Goal: Use online tool/utility: Use online tool/utility

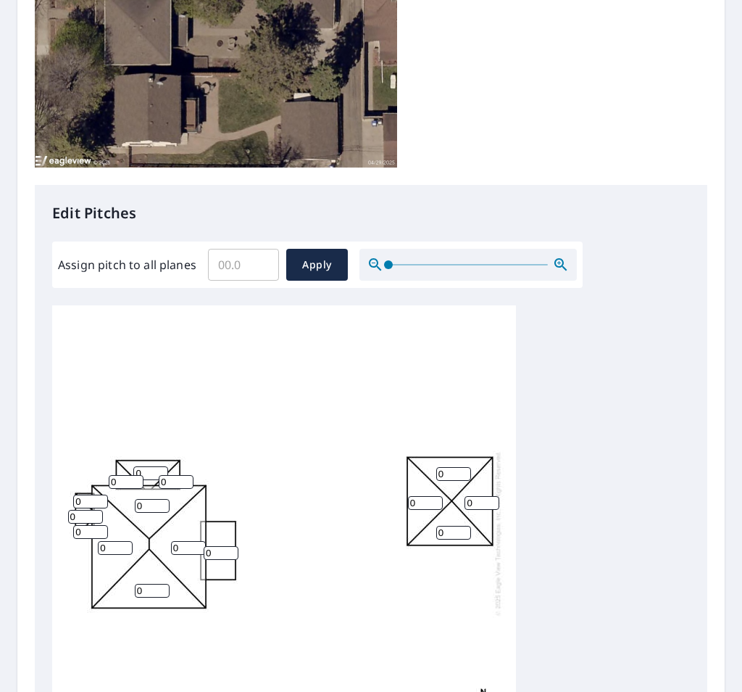
click at [418, 496] on input "0" at bounding box center [425, 503] width 35 height 14
type input "5"
click at [445, 467] on input "0" at bounding box center [453, 474] width 35 height 14
type input "5"
click at [480, 496] on input "0" at bounding box center [482, 503] width 35 height 14
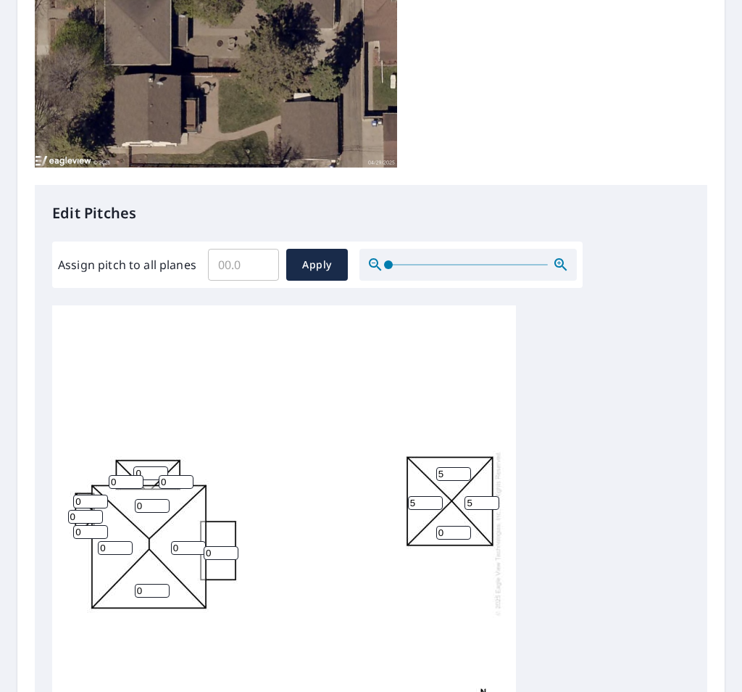
type input "5"
click at [445, 526] on input "0" at bounding box center [453, 533] width 35 height 14
type input "5"
click at [214, 546] on input "0" at bounding box center [221, 553] width 35 height 14
type input "3"
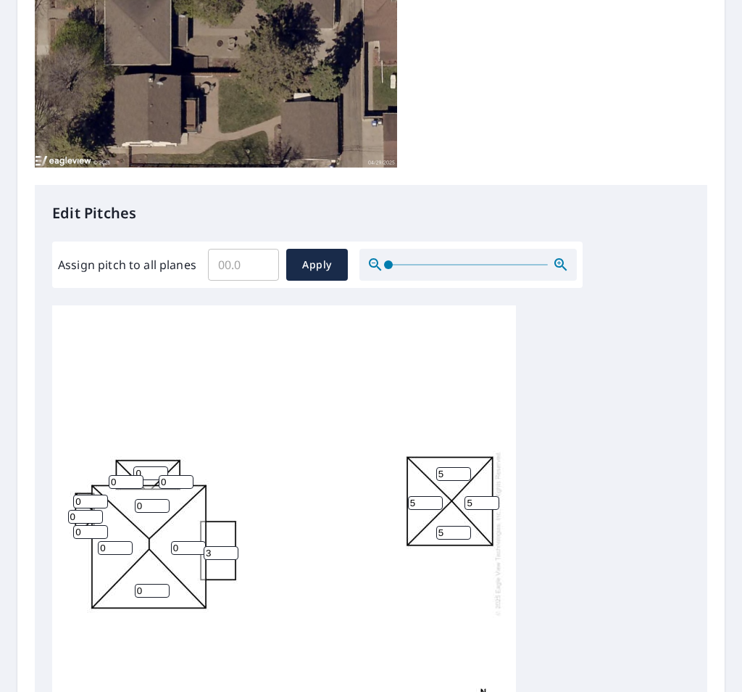
click at [144, 584] on input "0" at bounding box center [152, 591] width 35 height 14
type input "4"
click at [179, 541] on input "0" at bounding box center [188, 548] width 35 height 14
type input "4"
click at [107, 541] on input "0" at bounding box center [115, 548] width 35 height 14
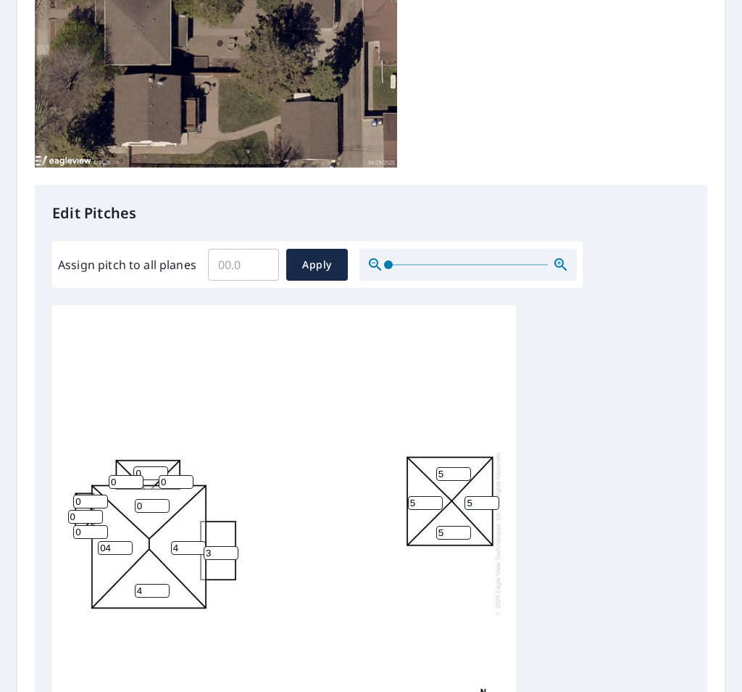
type input "0"
type input "4"
click at [142, 499] on input "0" at bounding box center [152, 506] width 35 height 14
type input "4"
click at [82, 525] on input "0" at bounding box center [90, 532] width 35 height 14
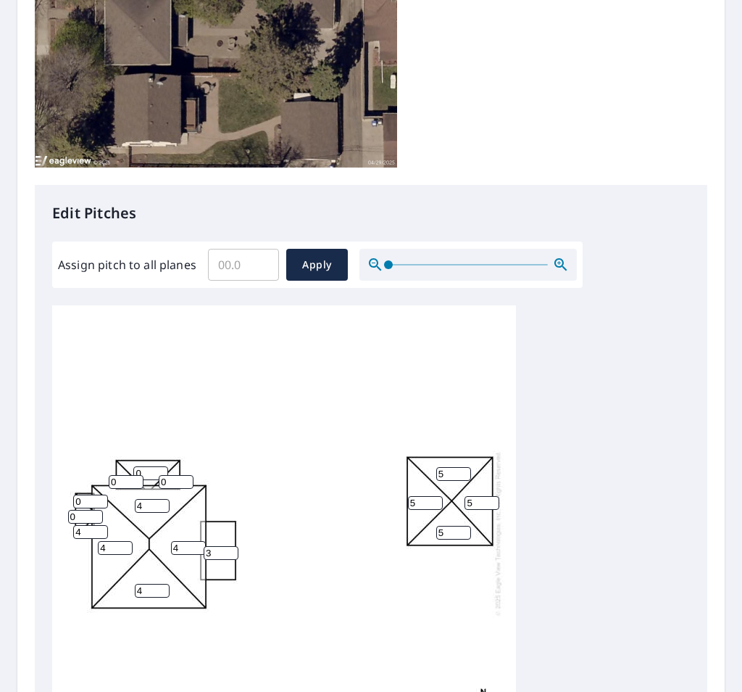
type input "4"
click at [78, 510] on input "0" at bounding box center [85, 517] width 35 height 14
type input "4"
click at [83, 494] on input "0" at bounding box center [90, 501] width 35 height 14
type input "4"
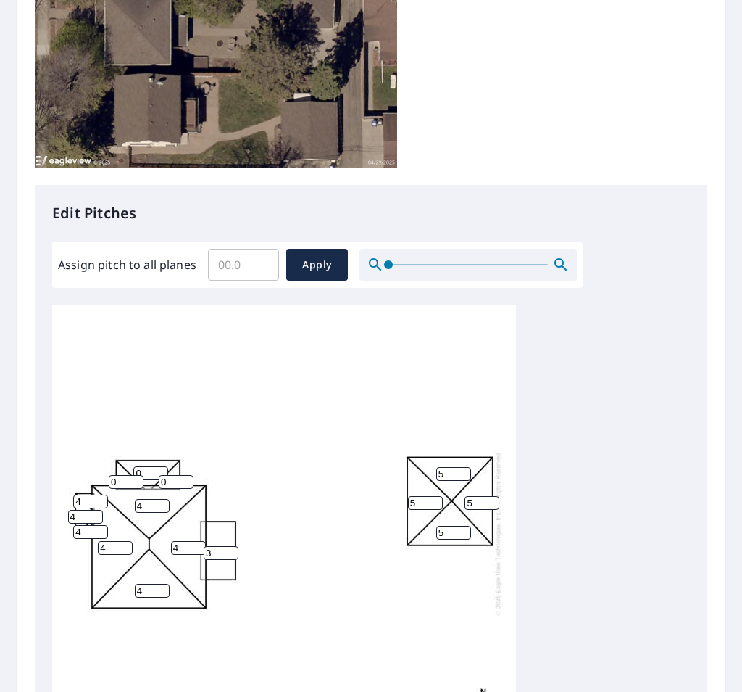
click at [120, 475] on input "0" at bounding box center [126, 482] width 35 height 14
type input "4"
click at [171, 475] on input "0" at bounding box center [176, 482] width 35 height 14
type input "4"
click at [142, 466] on input "0" at bounding box center [150, 473] width 35 height 14
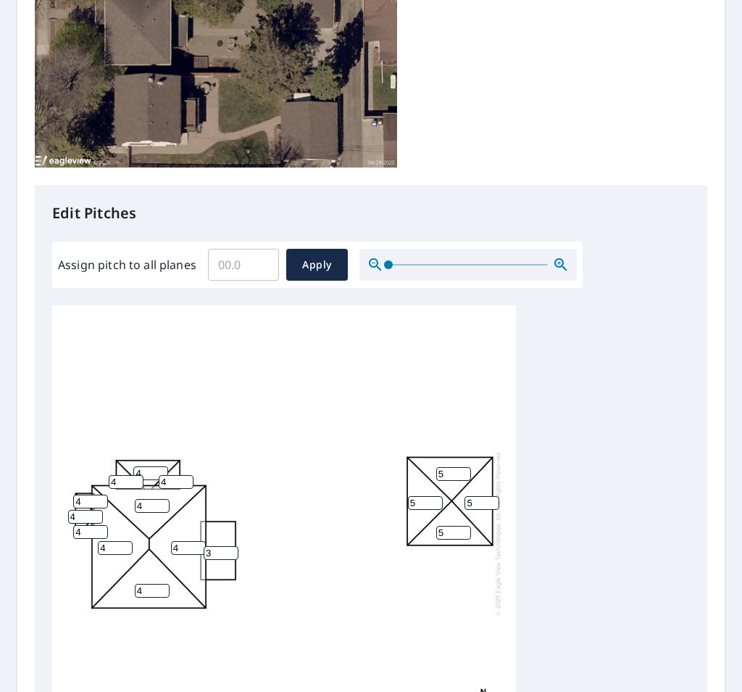
type input "4"
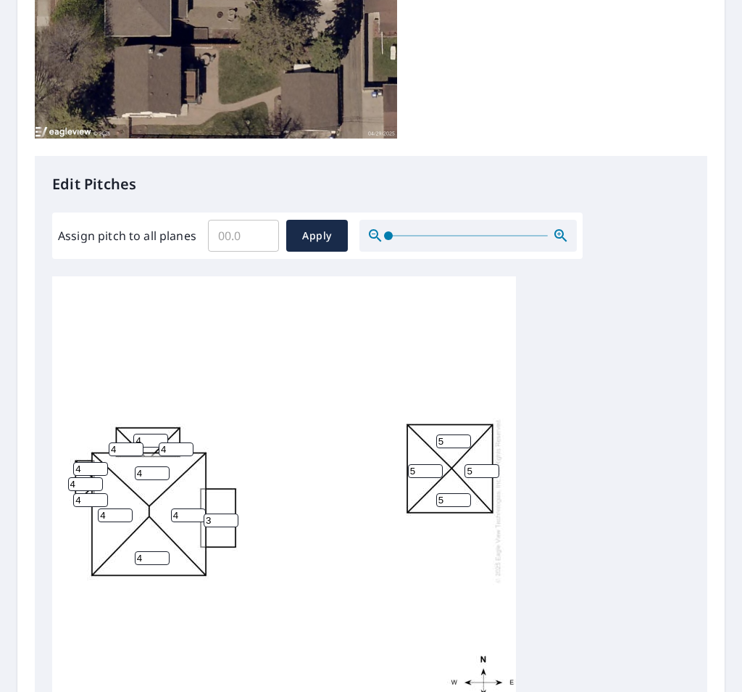
scroll to position [519, 0]
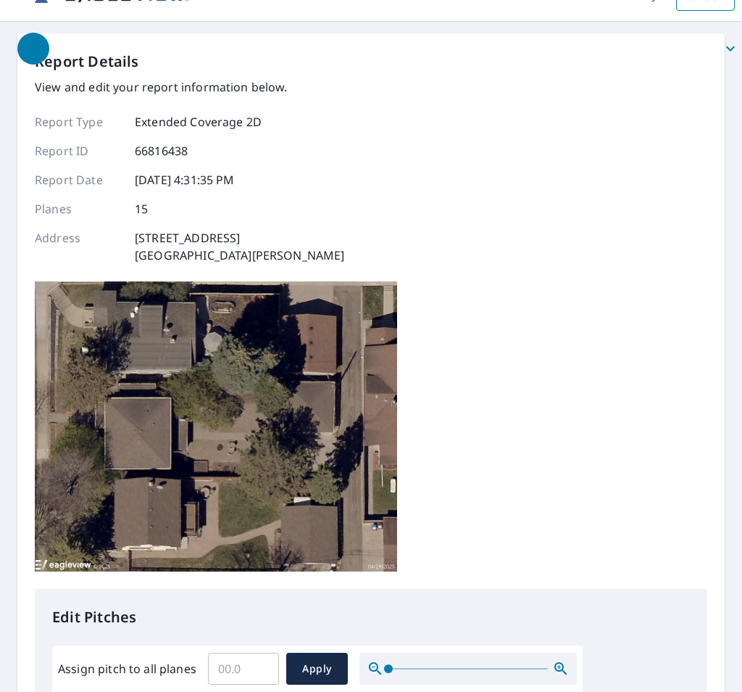
scroll to position [0, 0]
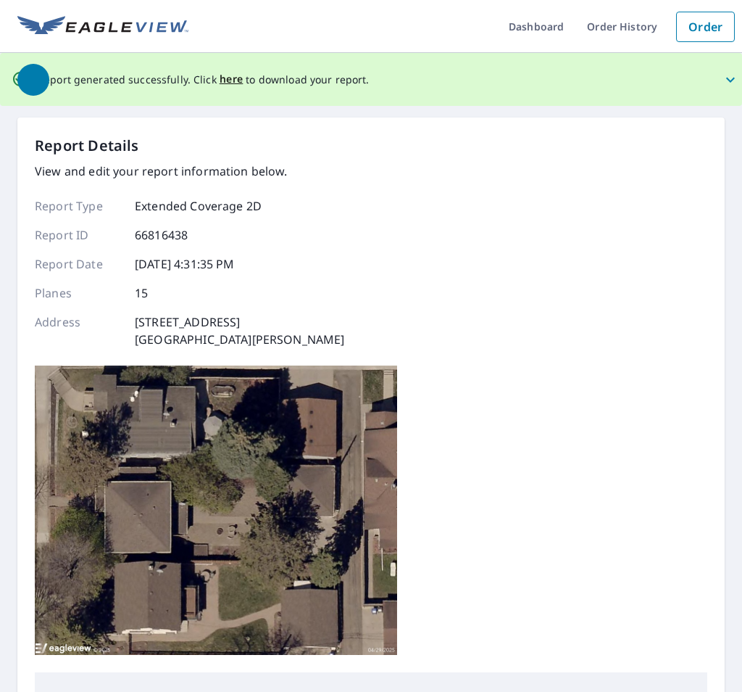
click at [225, 79] on span "button" at bounding box center [379, 79] width 725 height 35
